Goal: Check status: Check status

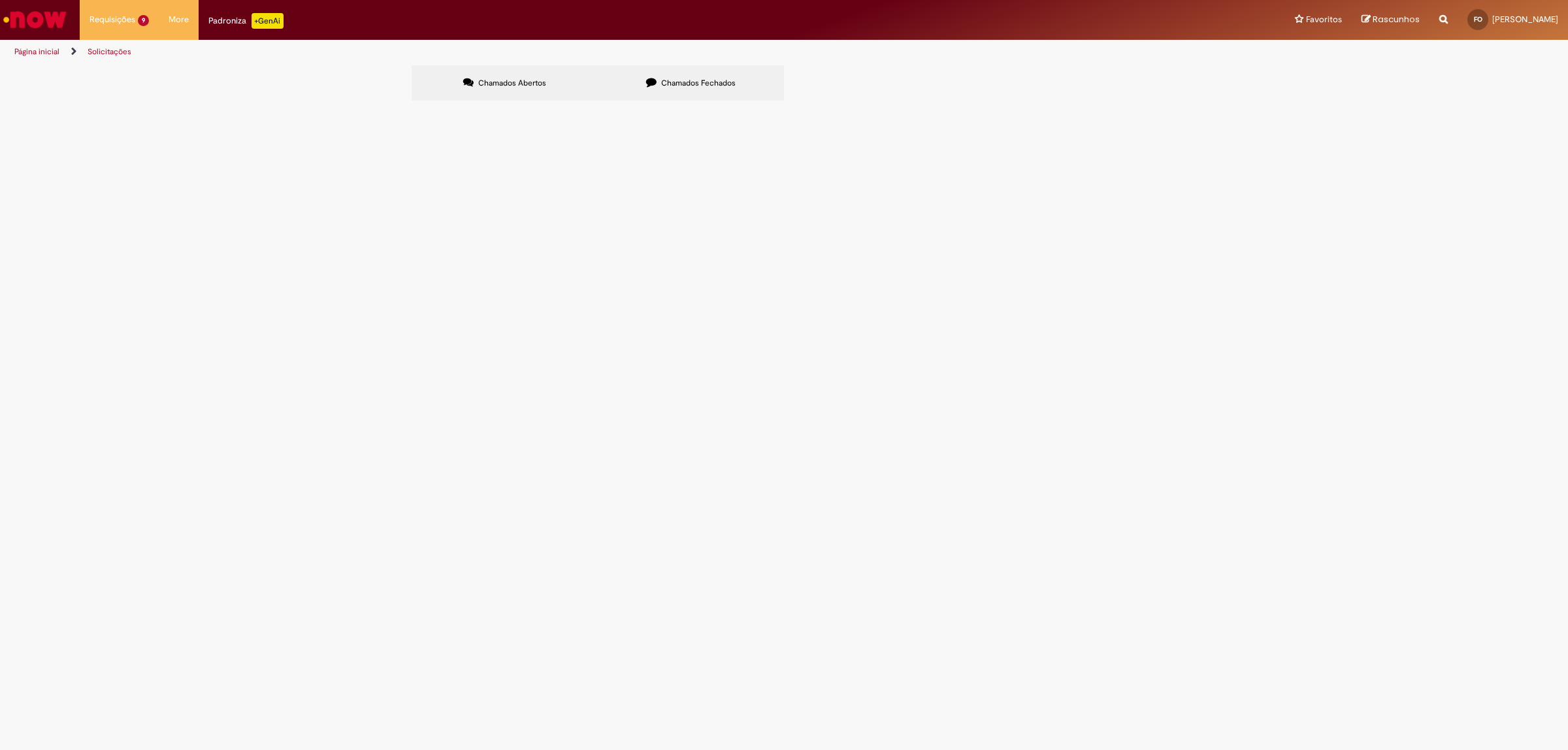
click at [644, 72] on label "Chamados Fechados" at bounding box center [690, 83] width 186 height 35
click at [544, 79] on label "Chamados Abertos" at bounding box center [504, 83] width 186 height 35
click at [0, 0] on span "Boa tarde, verificar para lançar cte complementar." at bounding box center [0, 0] width 0 height 0
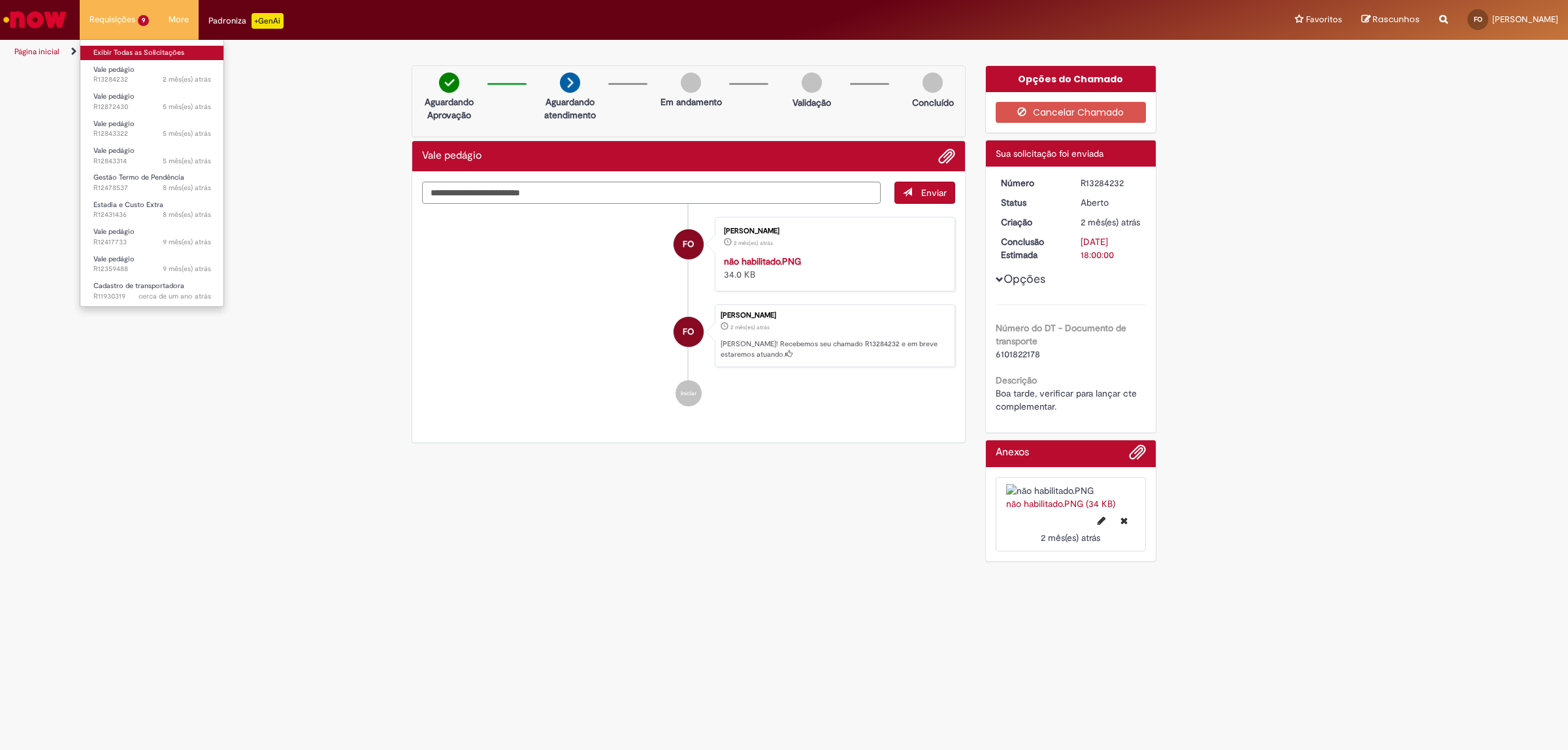
click at [148, 50] on link "Exibir Todas as Solicitações" at bounding box center [152, 53] width 144 height 15
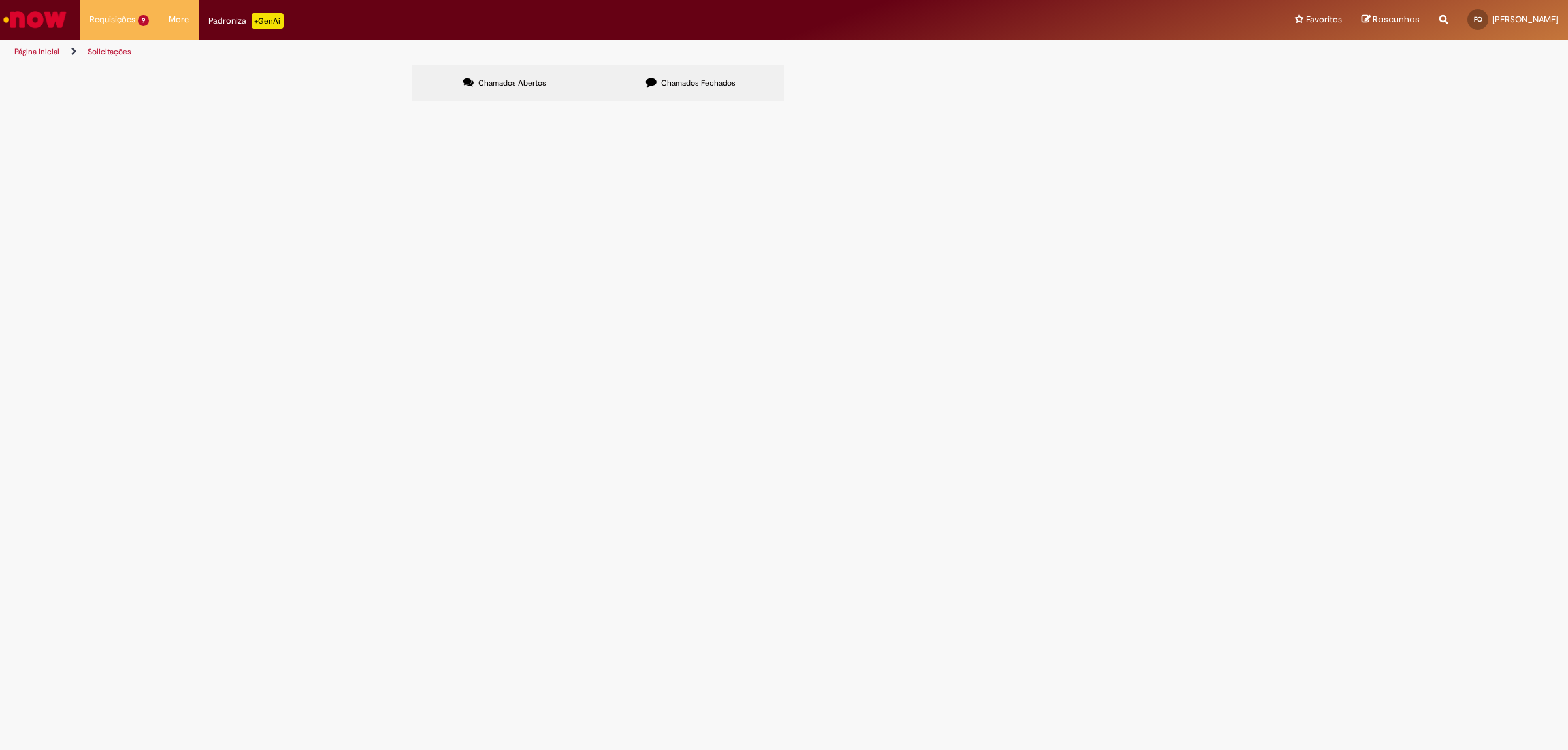
click at [0, 0] on span "Boa tarde, verificar para lançar cte complementar." at bounding box center [0, 0] width 0 height 0
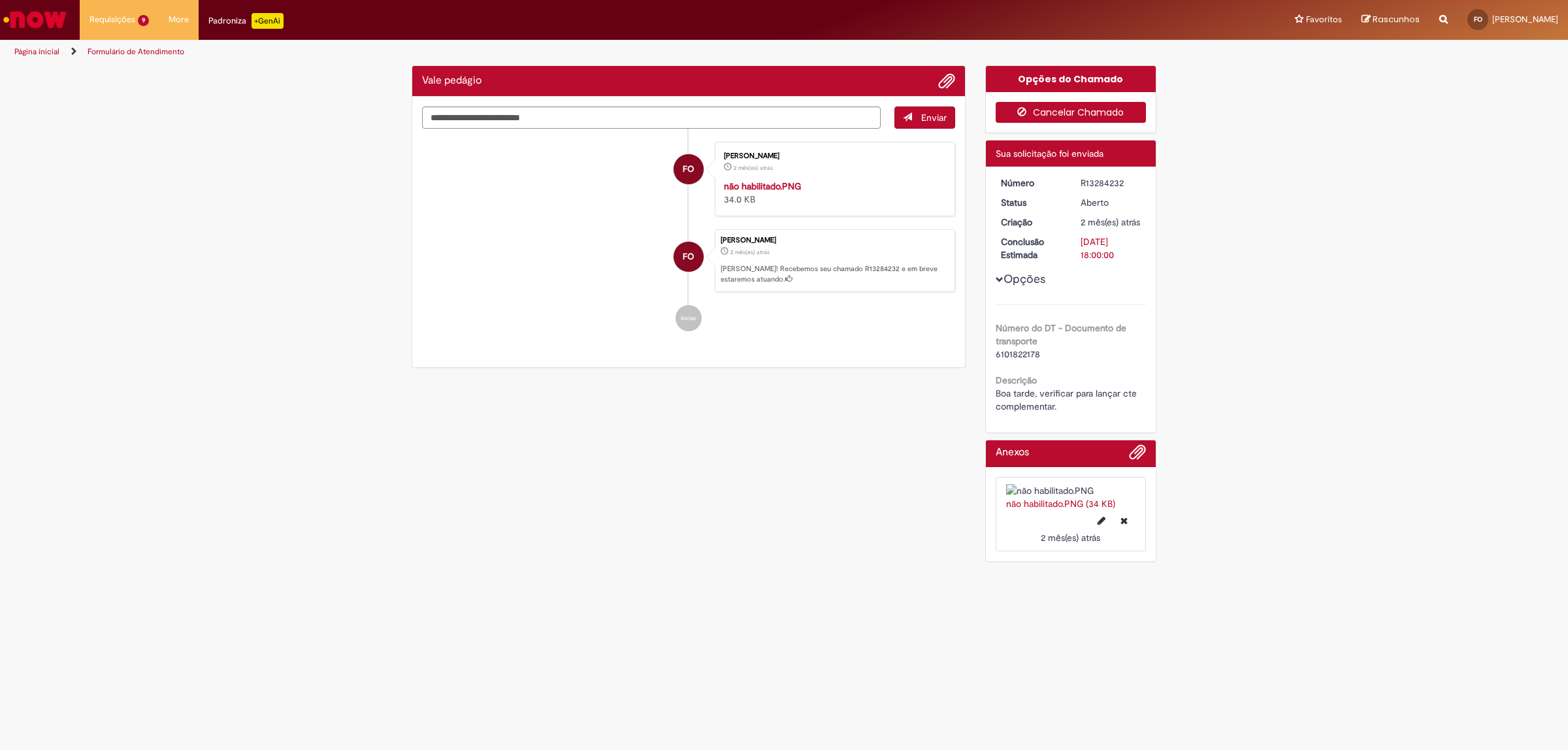
click at [1033, 118] on button "Cancelar Chamado" at bounding box center [1071, 112] width 151 height 21
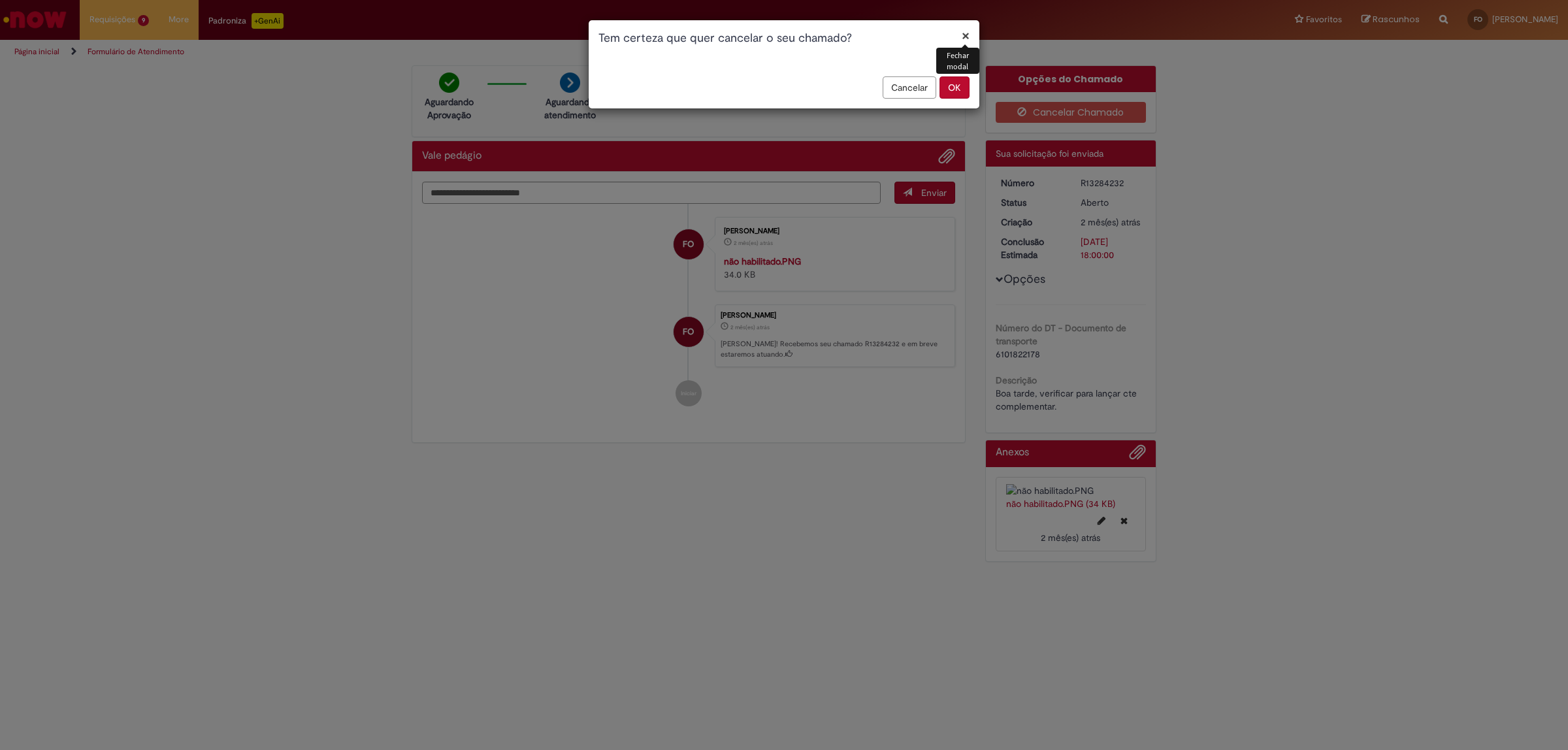
click at [967, 39] on button "×" at bounding box center [966, 35] width 8 height 14
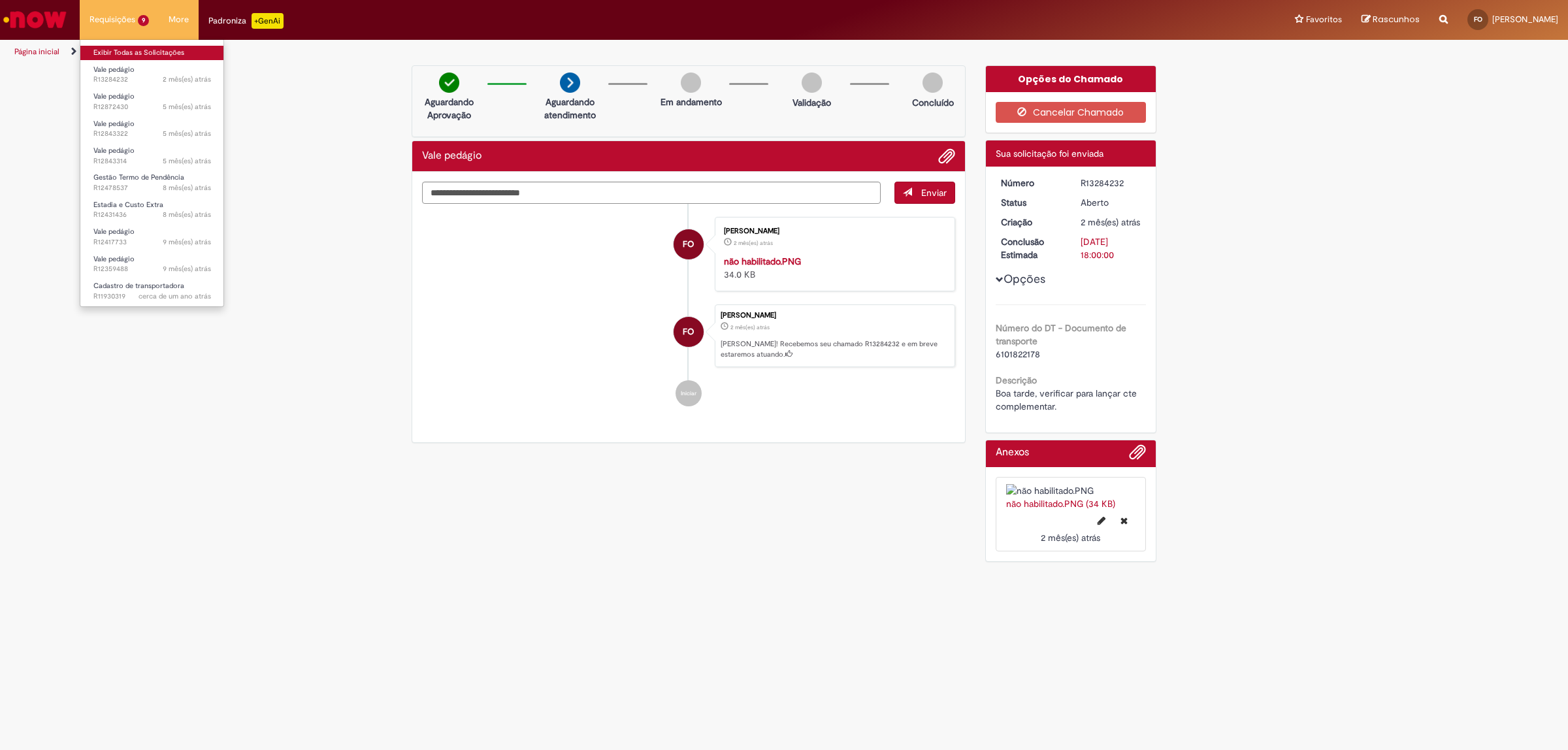
click at [111, 47] on link "Exibir Todas as Solicitações" at bounding box center [152, 53] width 144 height 15
